Goal: Transaction & Acquisition: Obtain resource

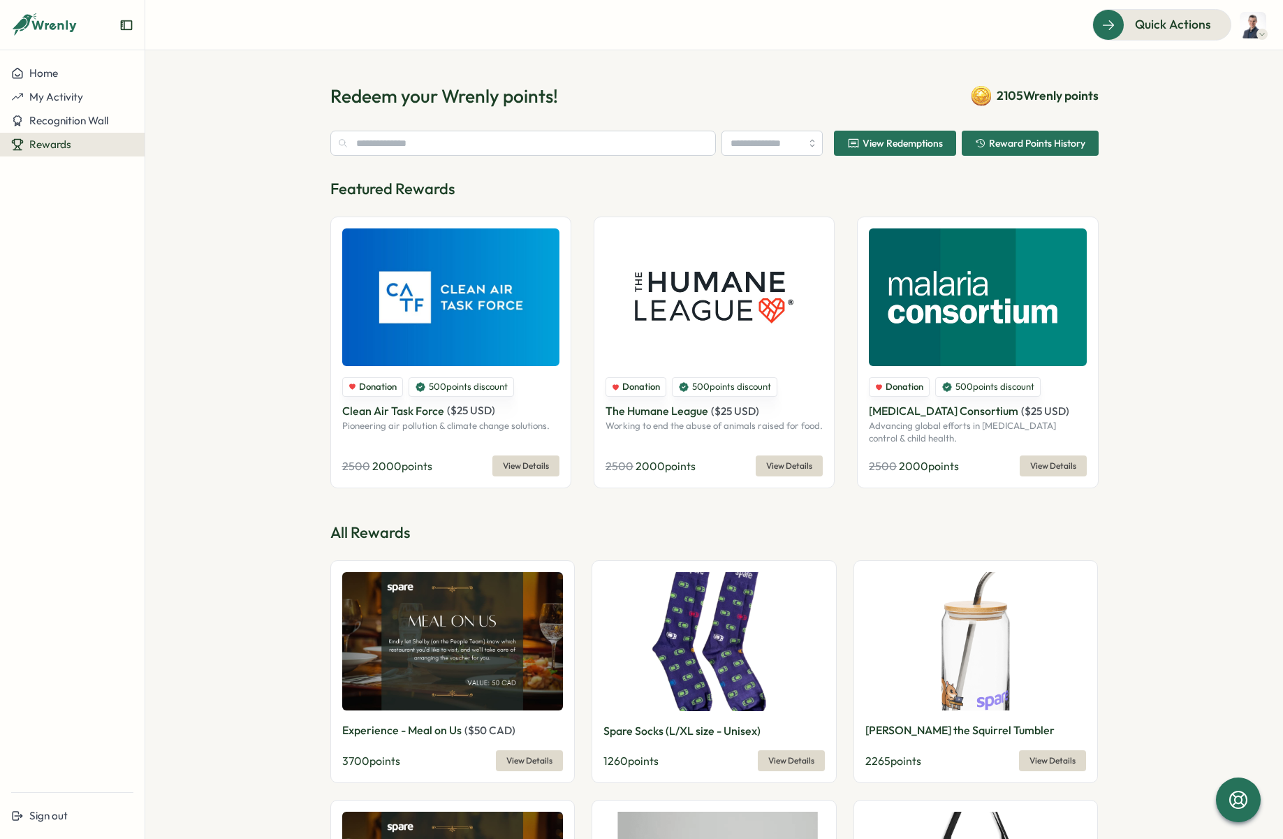
type input "******"
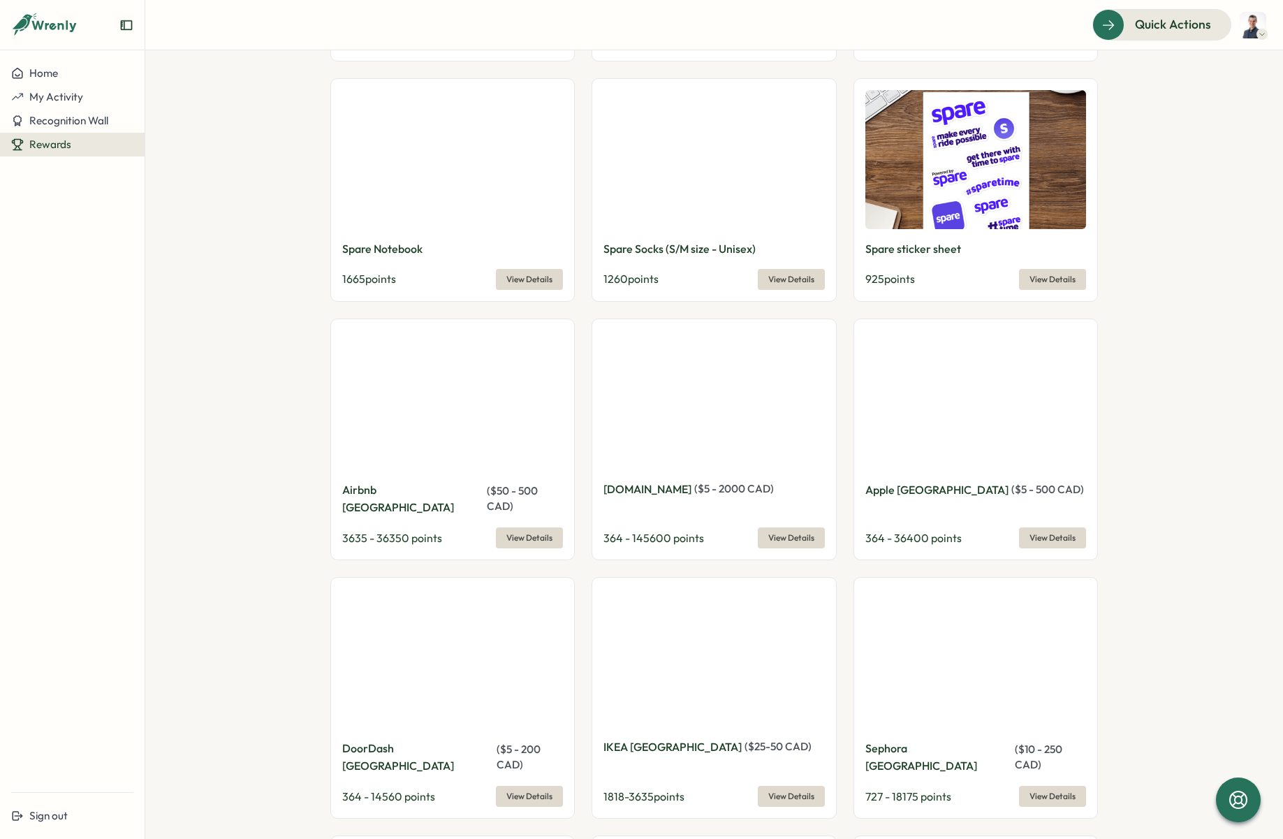
scroll to position [986, 0]
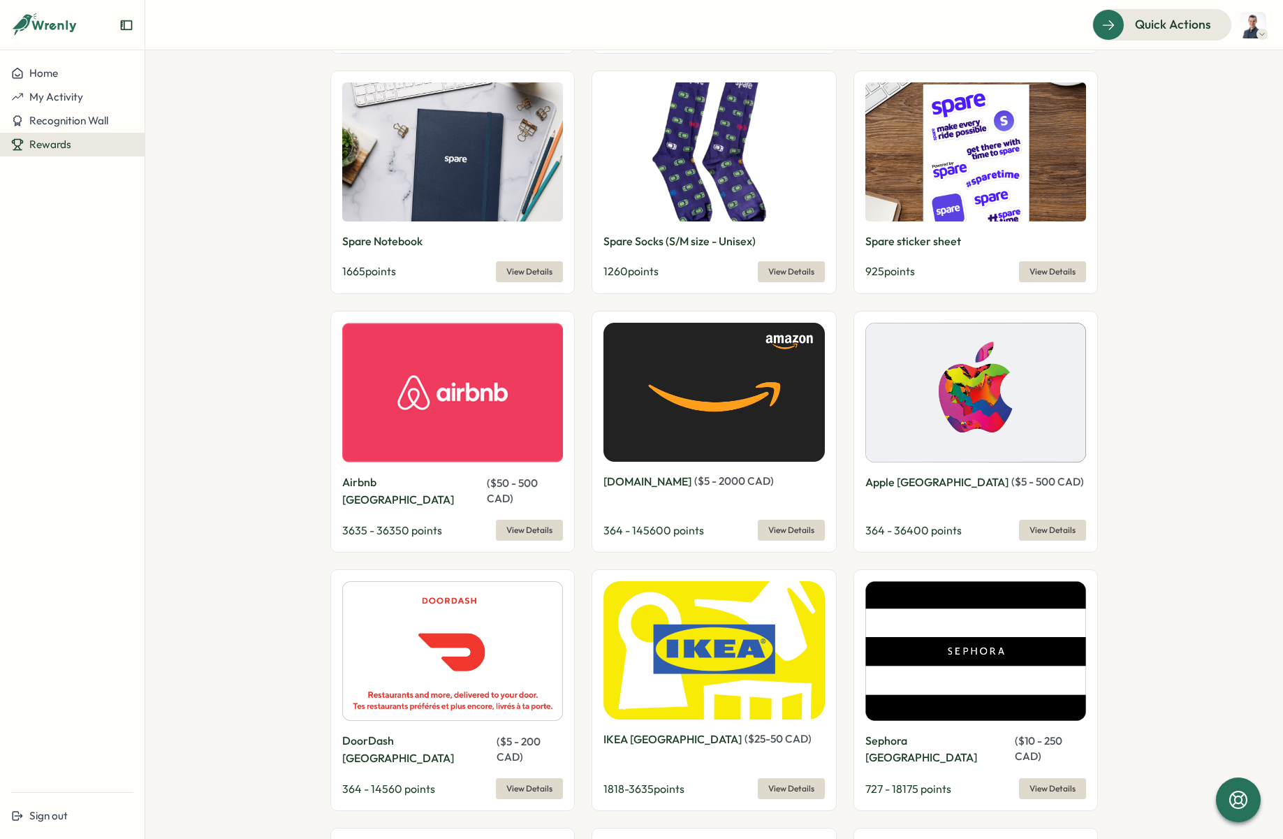
click at [802, 520] on span "View Details" at bounding box center [791, 530] width 46 height 20
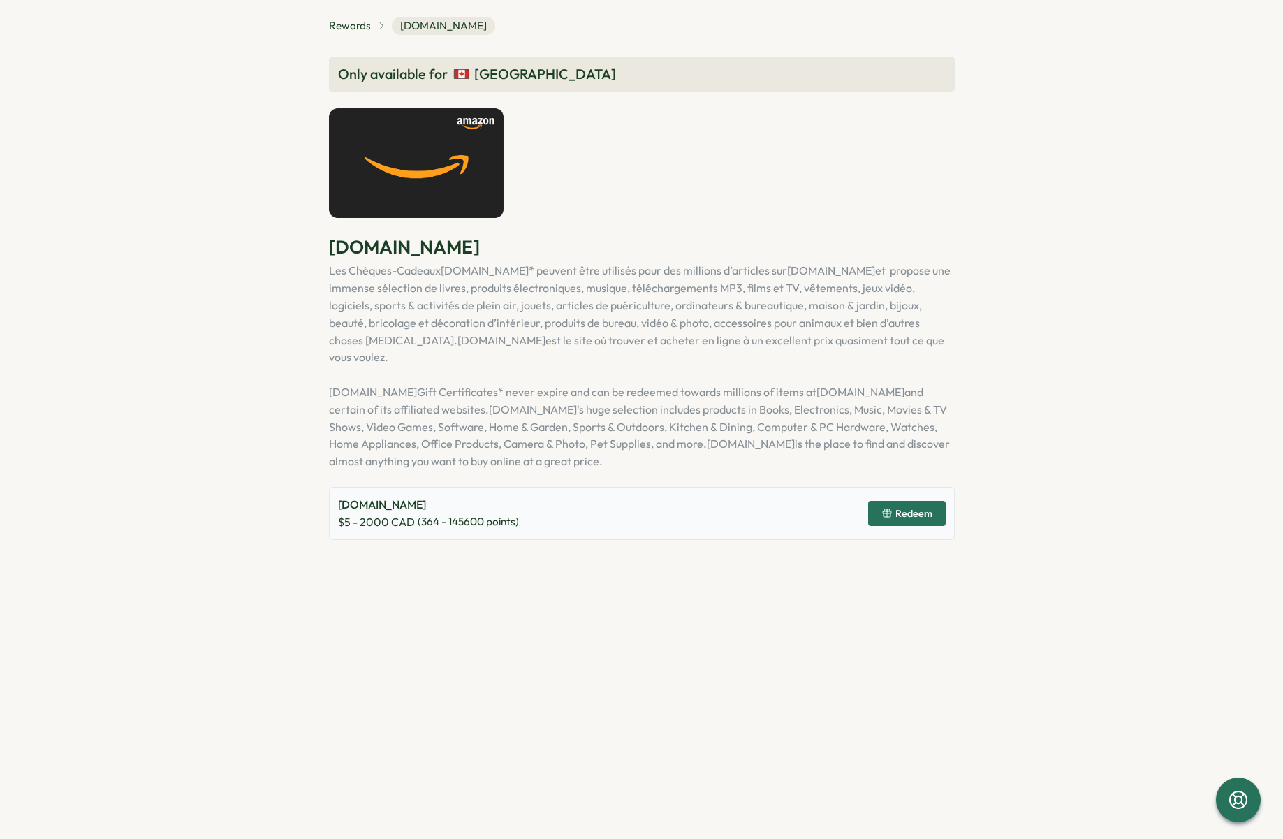
click at [914, 504] on span "Redeem" at bounding box center [906, 513] width 51 height 24
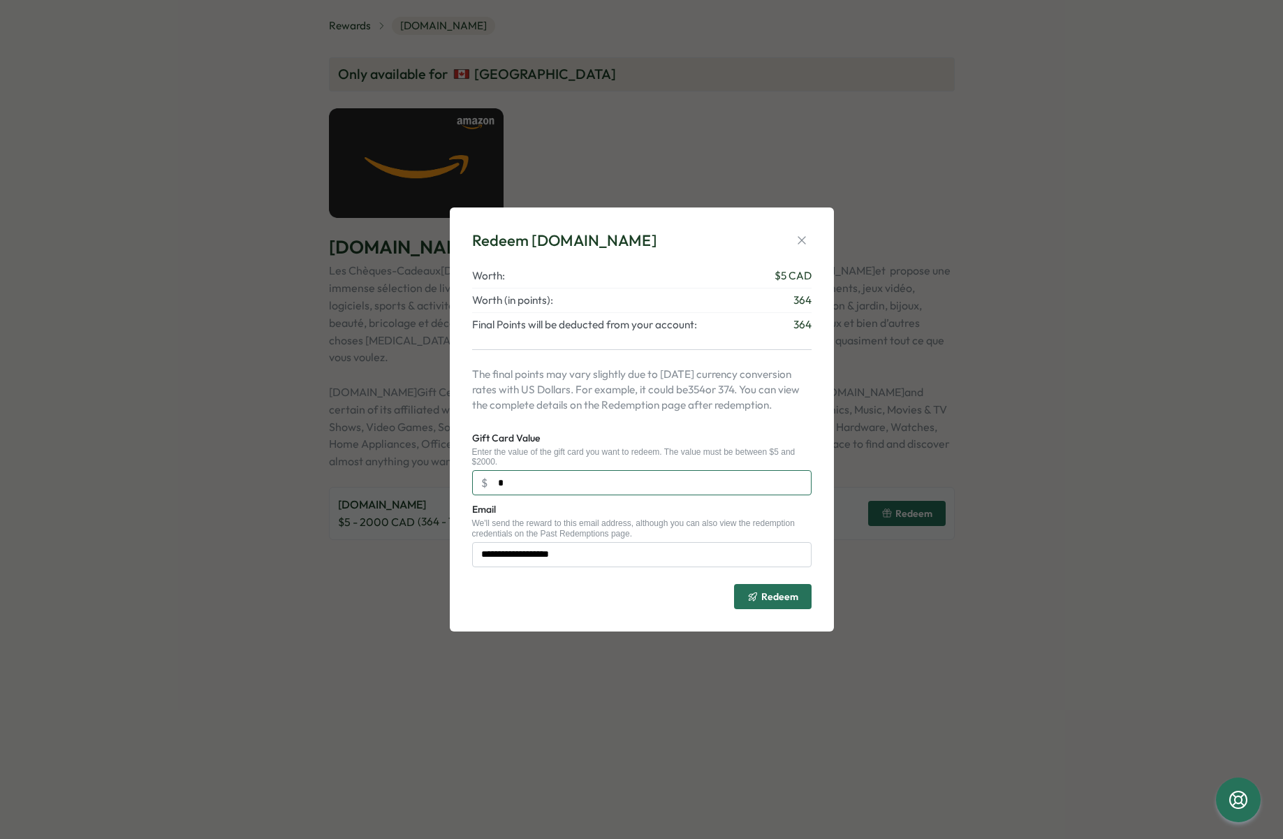
drag, startPoint x: 693, startPoint y: 485, endPoint x: 499, endPoint y: 481, distance: 193.5
click at [499, 481] on input "*" at bounding box center [641, 482] width 339 height 25
drag, startPoint x: 536, startPoint y: 483, endPoint x: 499, endPoint y: 481, distance: 37.1
click at [499, 481] on input "*" at bounding box center [641, 482] width 339 height 25
type input "**"
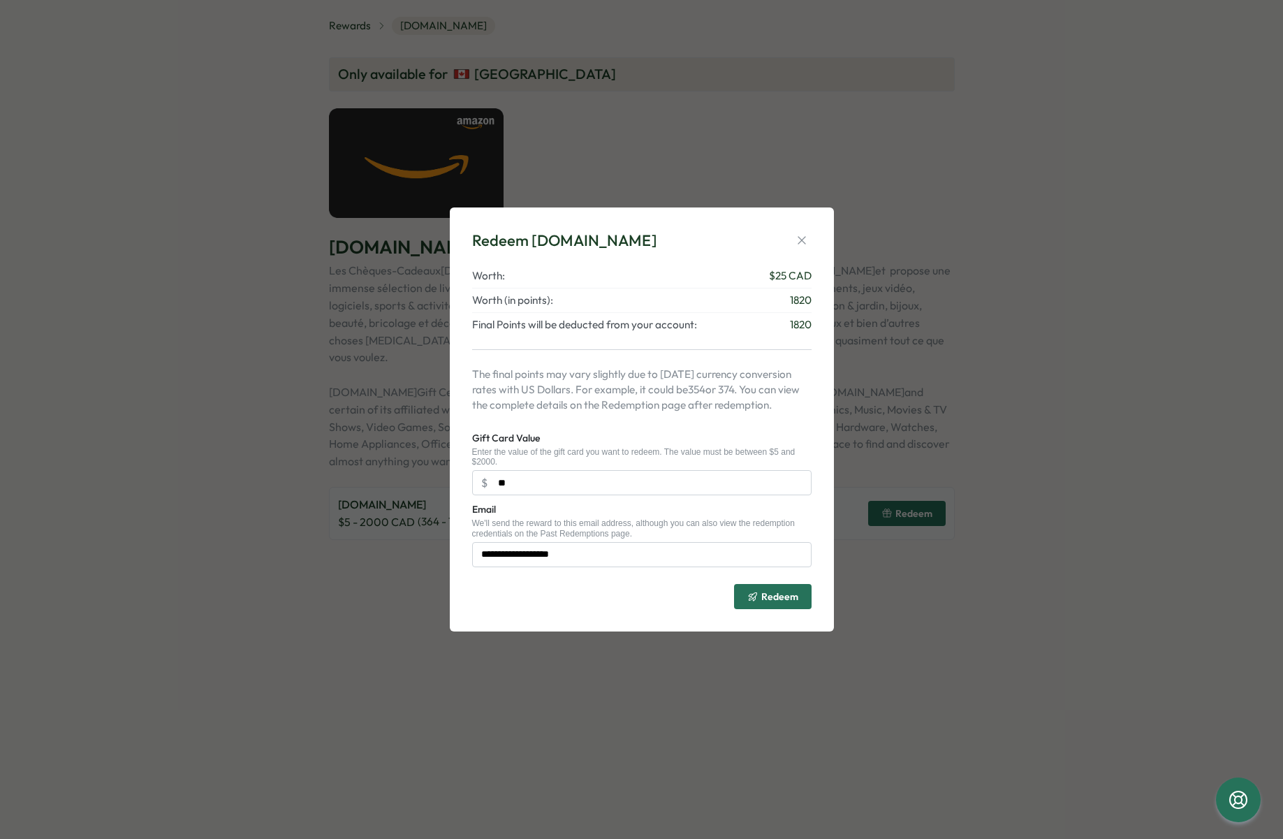
click at [795, 592] on span "Redeem" at bounding box center [779, 597] width 37 height 10
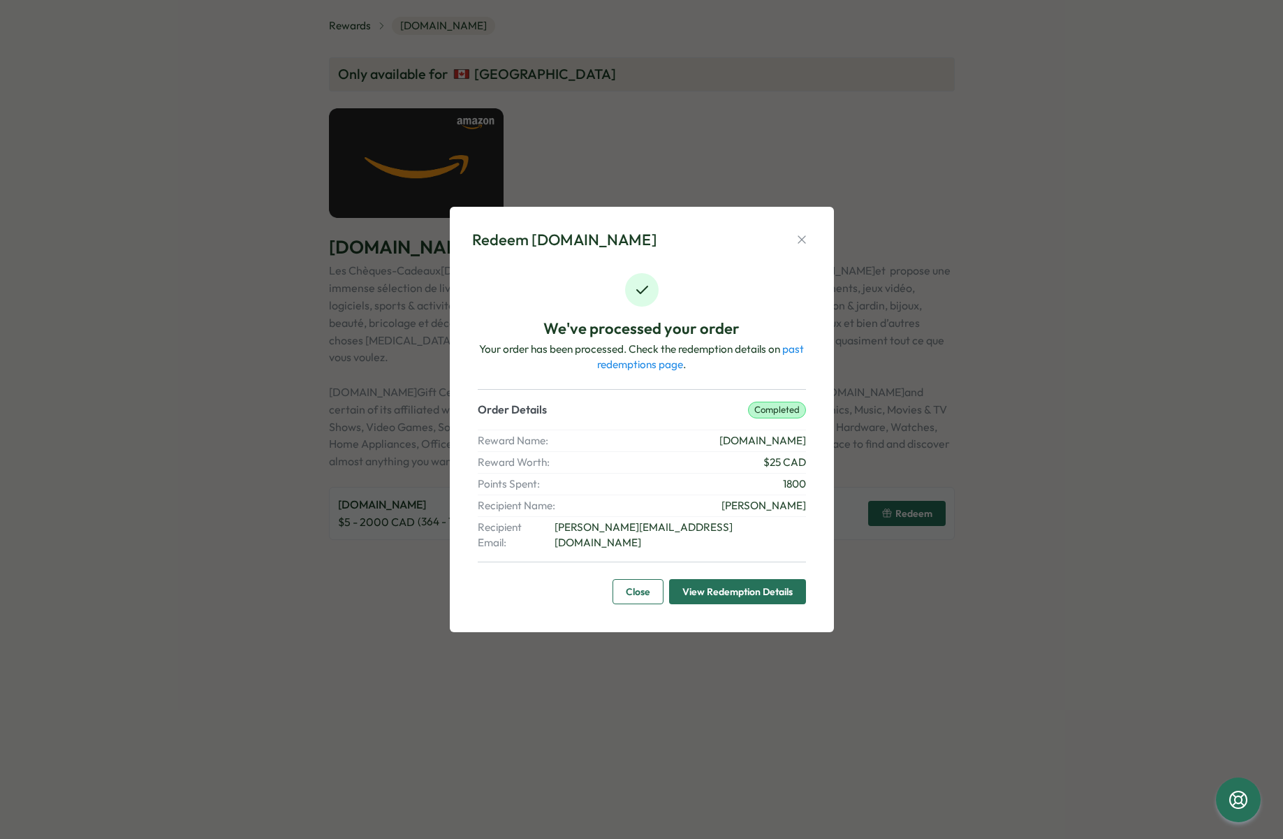
click at [796, 585] on button "View Redemption Details" at bounding box center [737, 591] width 137 height 25
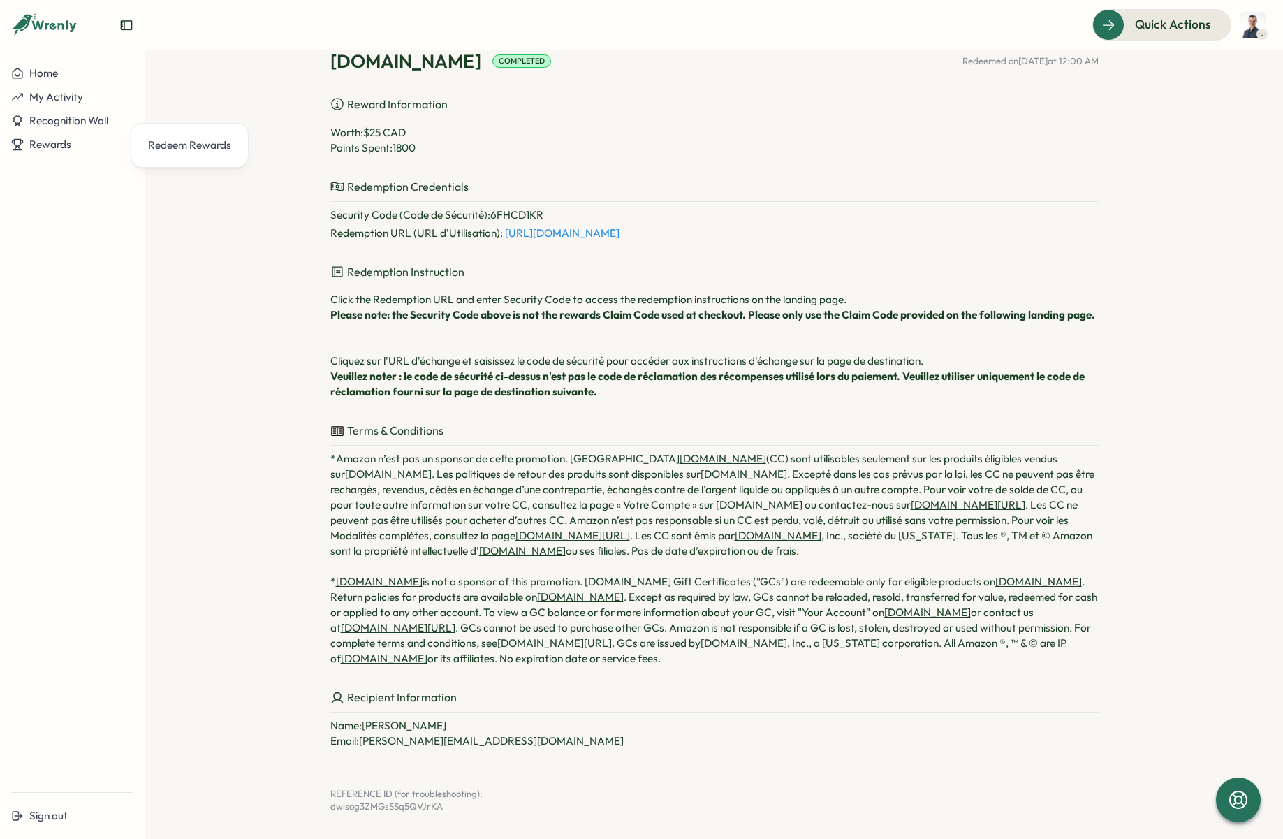
scroll to position [214, 0]
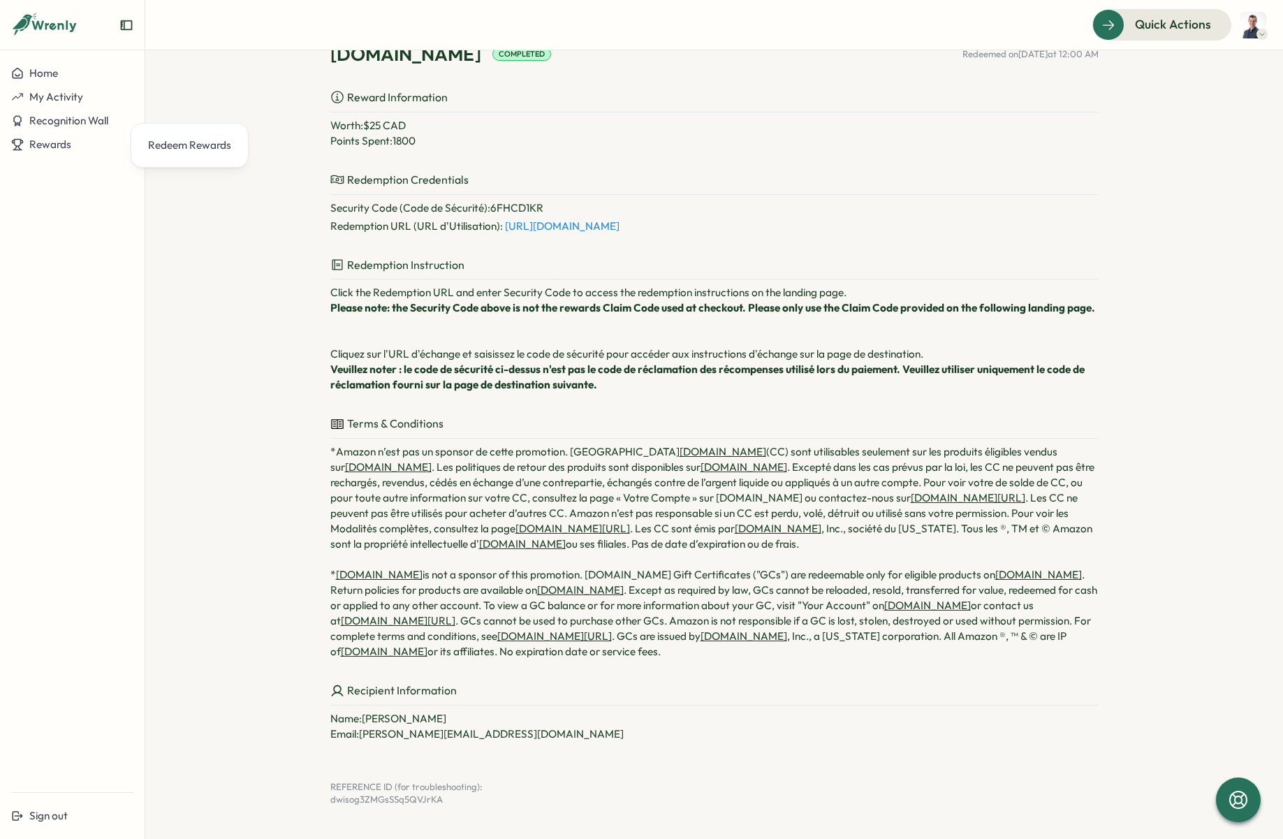
click at [620, 228] on link "[URL][DOMAIN_NAME]" at bounding box center [562, 225] width 115 height 13
click at [513, 205] on p "Security Code (Code de Sécurité) : 6FHCD1KR" at bounding box center [714, 207] width 768 height 15
copy p "6FHCD1KR"
